Goal: Check status: Check status

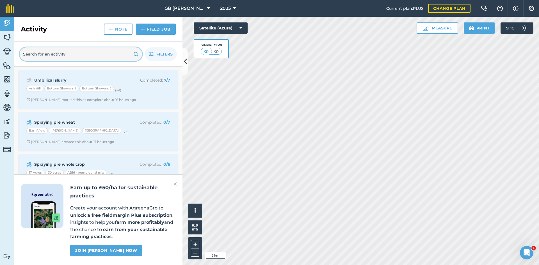
click at [74, 55] on input "text" at bounding box center [81, 53] width 122 height 13
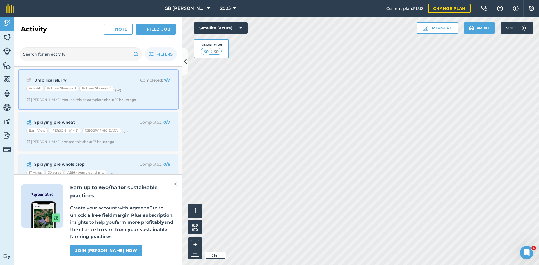
click at [154, 100] on span "[PERSON_NAME] marked this as complete about 16 hours ago" at bounding box center [98, 100] width 144 height 4
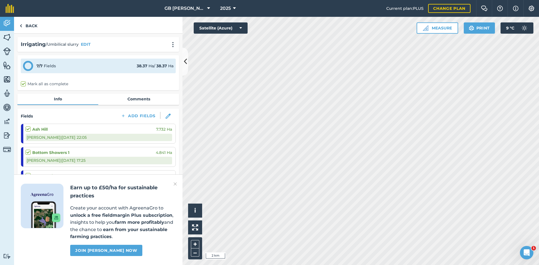
click at [175, 187] on img at bounding box center [174, 184] width 3 height 7
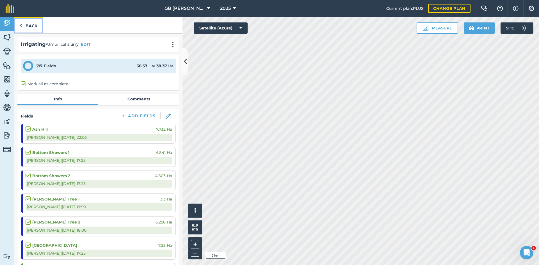
click at [21, 25] on img at bounding box center [21, 25] width 3 height 7
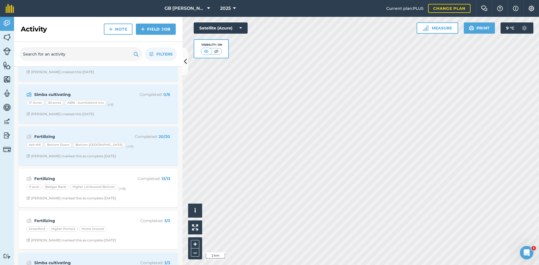
scroll to position [281, 0]
click at [76, 52] on input "text" at bounding box center [81, 53] width 122 height 13
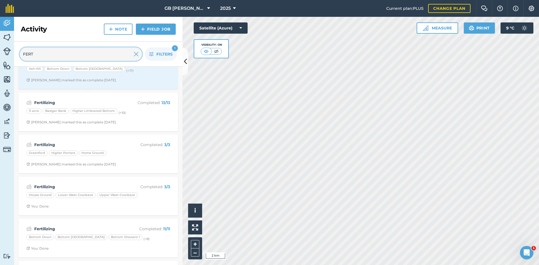
scroll to position [28, 0]
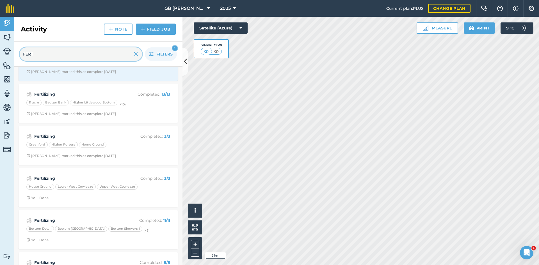
type input "FERT"
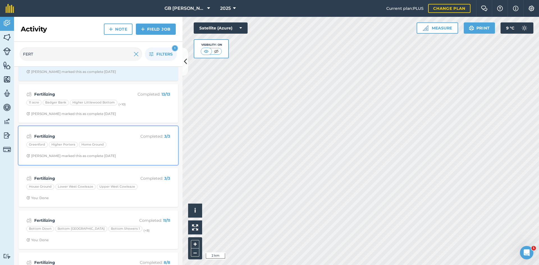
click at [125, 152] on div "Fertilizing Completed : 3 / 3 Greenford Higher Porters Home Ground [PERSON_NAME…" at bounding box center [98, 146] width 153 height 32
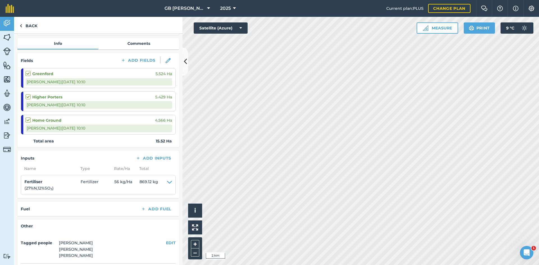
scroll to position [56, 0]
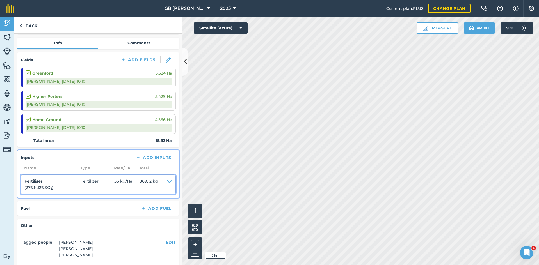
click at [167, 183] on icon at bounding box center [169, 184] width 5 height 13
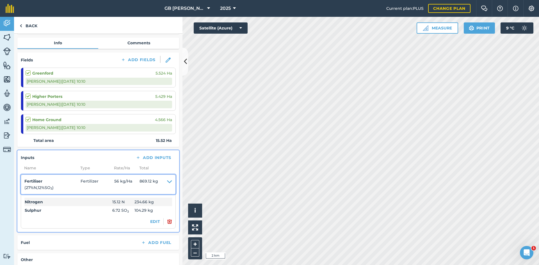
click at [167, 182] on icon at bounding box center [169, 184] width 5 height 13
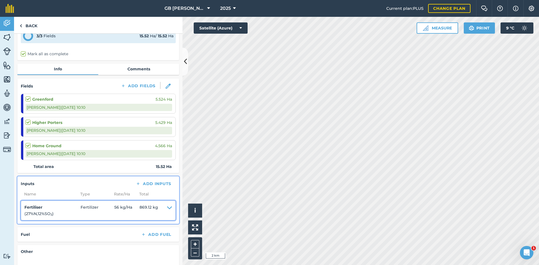
scroll to position [0, 0]
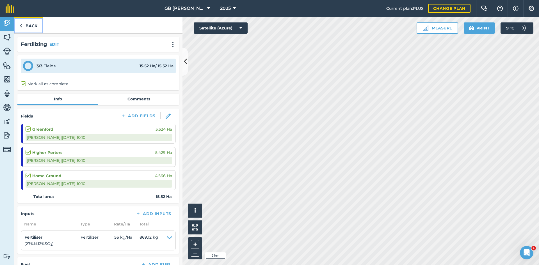
click at [30, 25] on link "Back" at bounding box center [28, 25] width 29 height 17
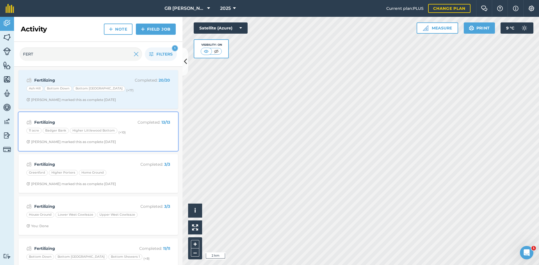
click at [141, 141] on span "[PERSON_NAME] marked this as complete [DATE]" at bounding box center [98, 142] width 144 height 4
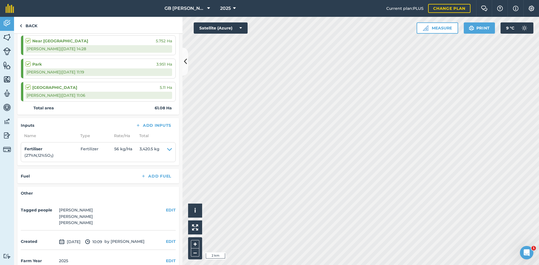
scroll to position [331, 0]
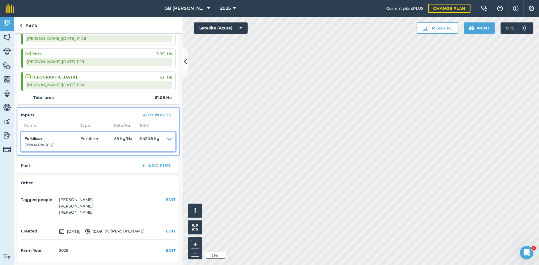
click at [167, 140] on icon at bounding box center [169, 142] width 5 height 13
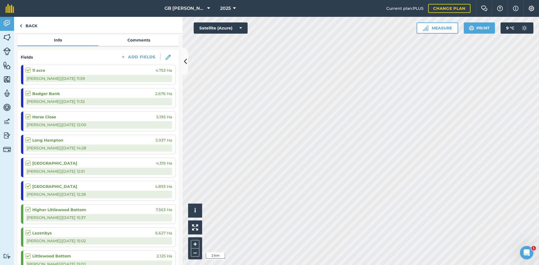
scroll to position [0, 0]
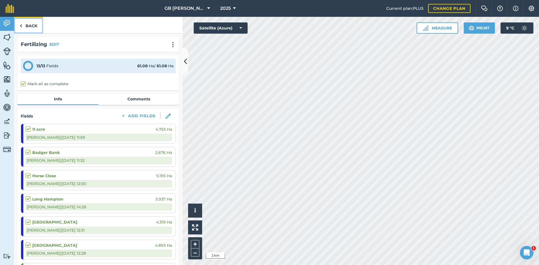
click at [29, 28] on link "Back" at bounding box center [28, 25] width 29 height 17
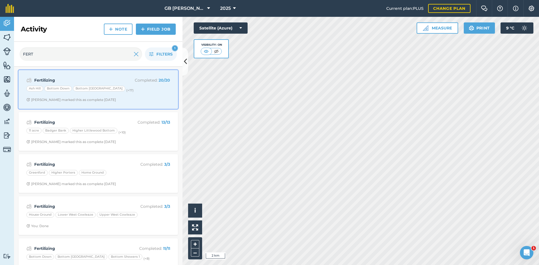
click at [157, 101] on span "[PERSON_NAME] marked this as complete [DATE]" at bounding box center [98, 100] width 144 height 4
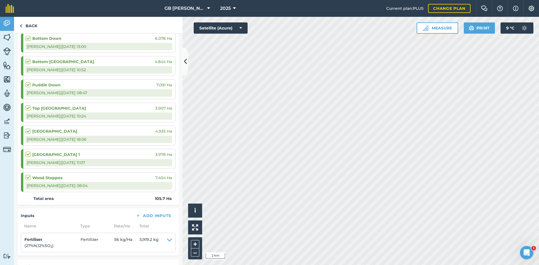
scroll to position [421, 0]
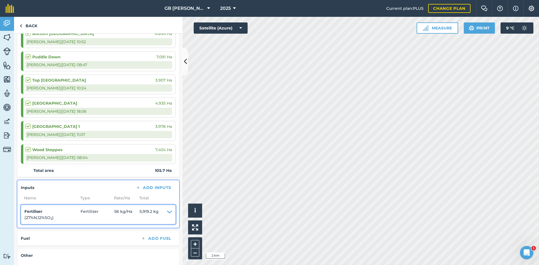
click at [167, 211] on icon at bounding box center [169, 215] width 5 height 13
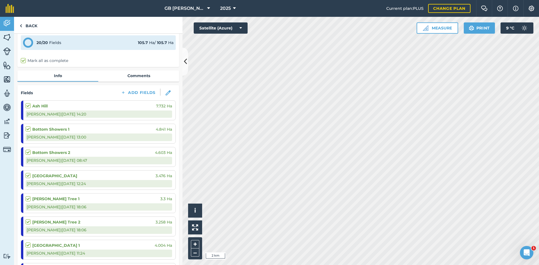
scroll to position [0, 0]
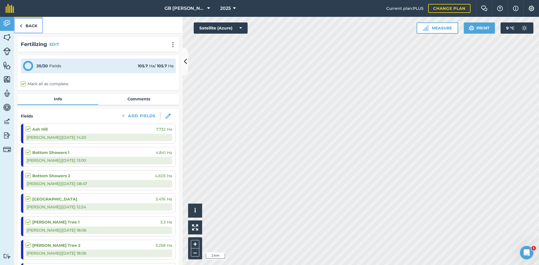
click at [25, 26] on link "Back" at bounding box center [28, 25] width 29 height 17
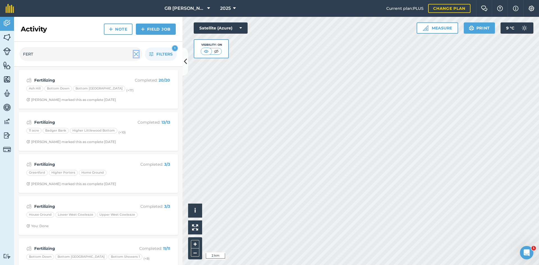
click at [135, 55] on img at bounding box center [136, 54] width 5 height 7
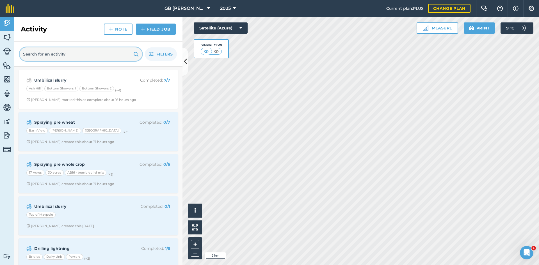
click at [70, 56] on input "text" at bounding box center [81, 53] width 122 height 13
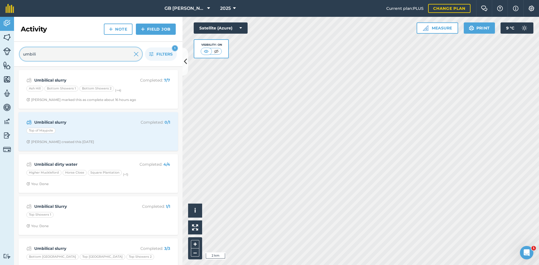
type input "umbili"
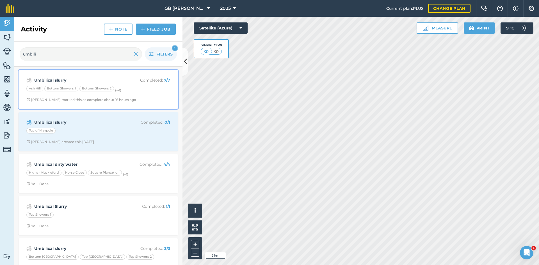
click at [149, 102] on div "Umbilical slurry Completed : 7 / 7 Ash Hill Bottom Showers 1 Bottom Showers 2 (…" at bounding box center [98, 90] width 153 height 32
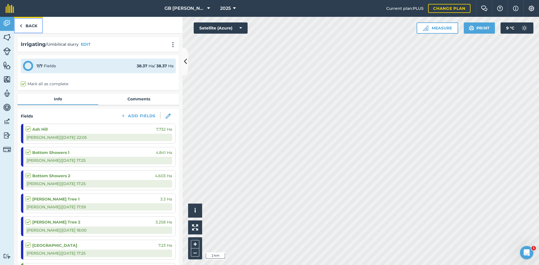
click at [35, 26] on link "Back" at bounding box center [28, 25] width 29 height 17
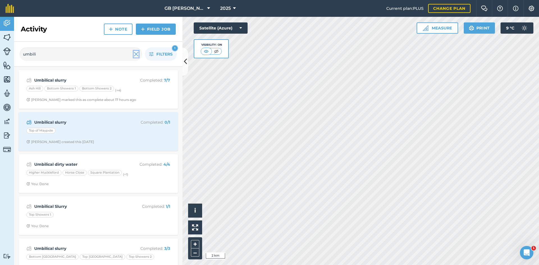
click at [136, 53] on img at bounding box center [136, 54] width 5 height 7
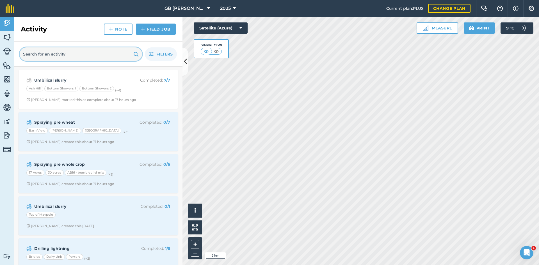
click at [98, 56] on input "text" at bounding box center [81, 53] width 122 height 13
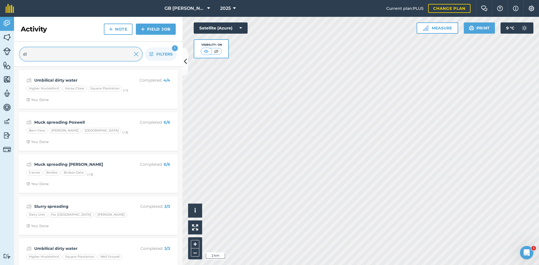
type input "d"
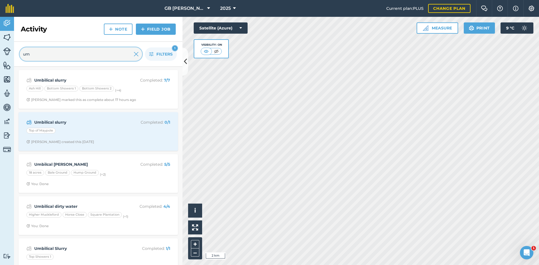
type input "u"
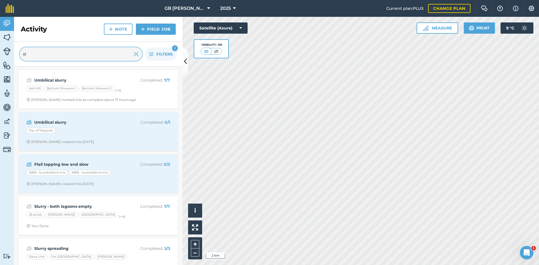
type input "s"
